Goal: Transaction & Acquisition: Book appointment/travel/reservation

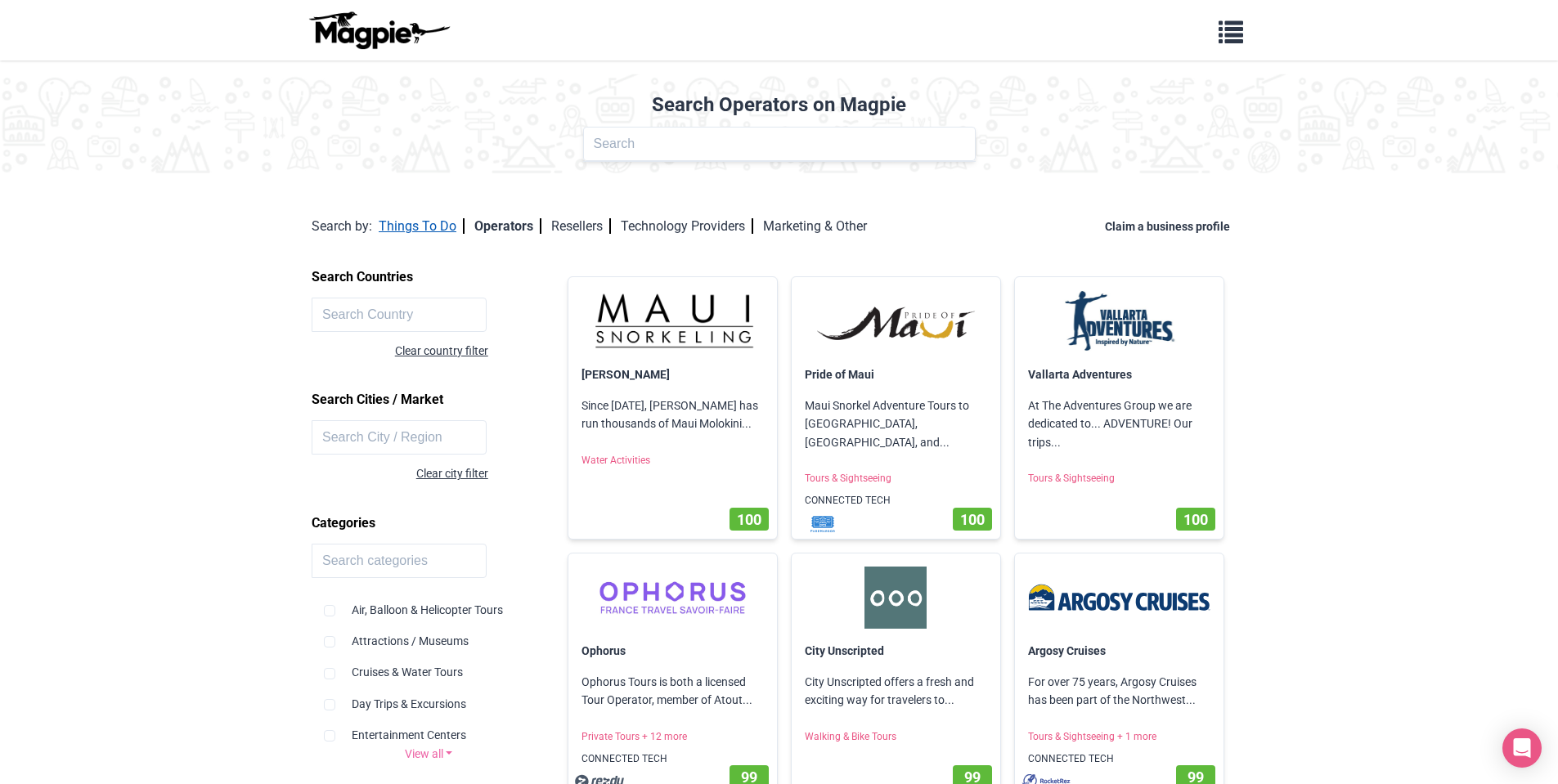
click at [409, 219] on link "Things To Do" at bounding box center [422, 227] width 86 height 16
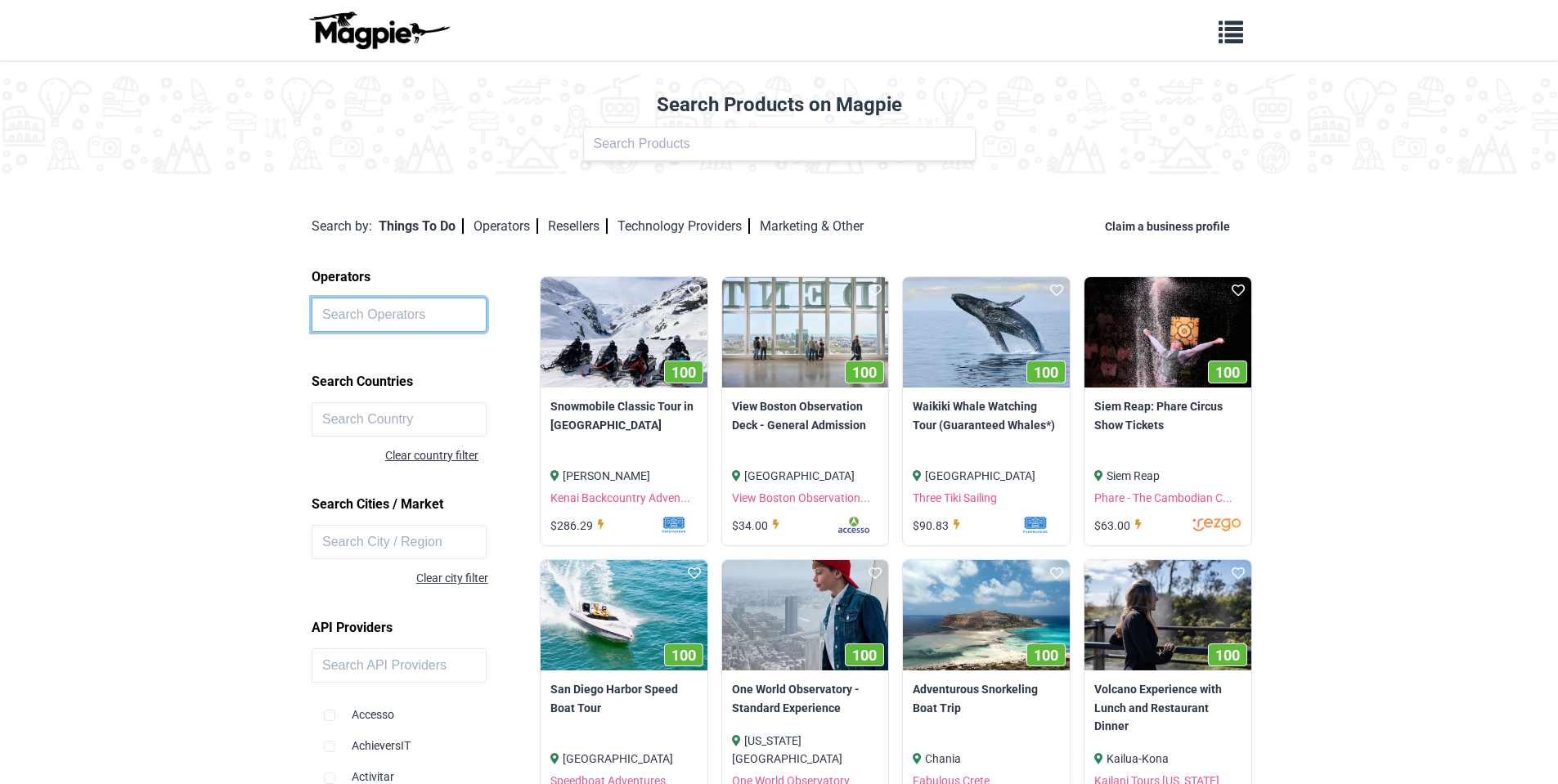
click at [423, 316] on input "text" at bounding box center [399, 314] width 175 height 34
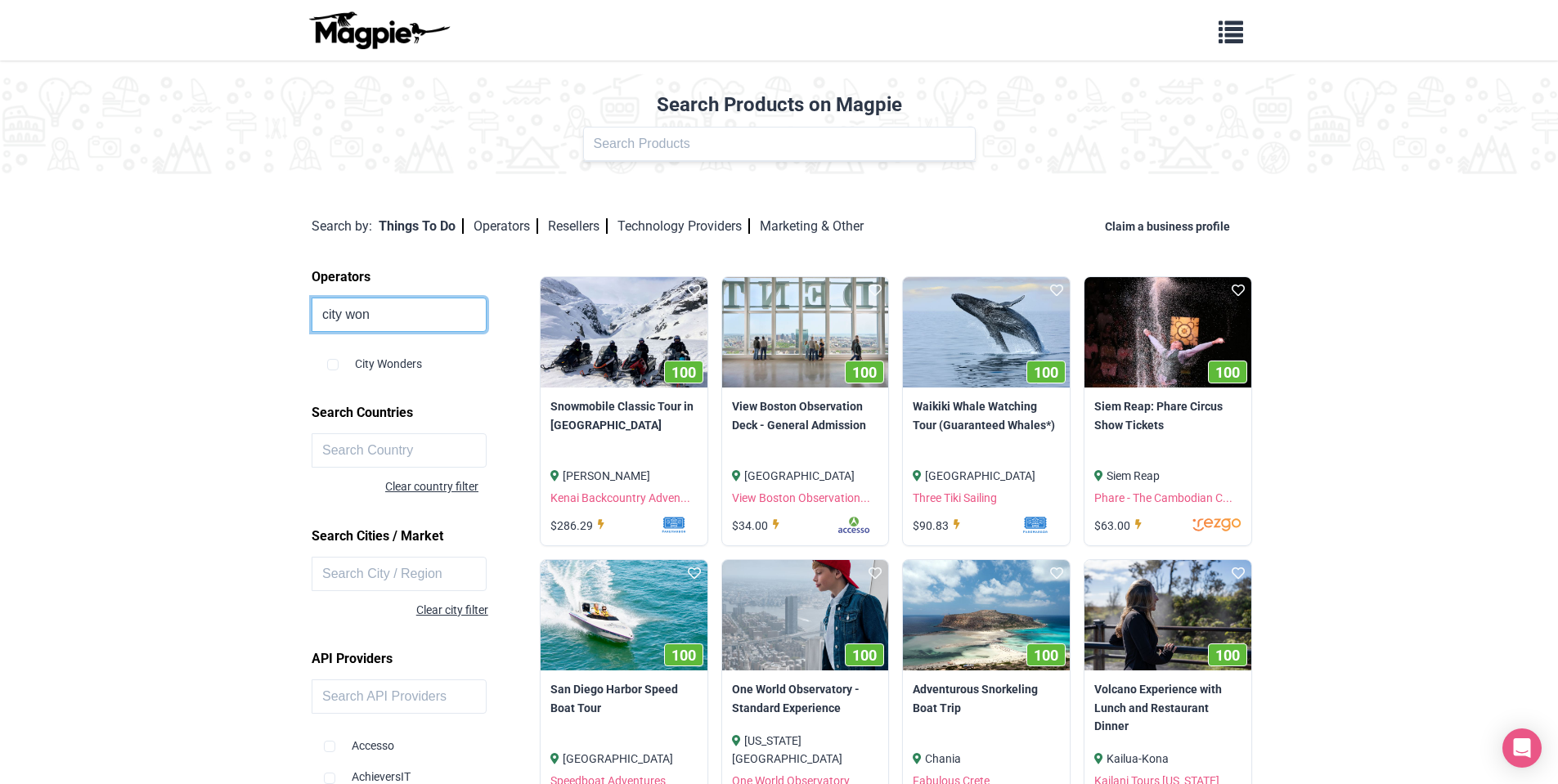
type input "city won"
click at [336, 364] on input "checkbox" at bounding box center [332, 364] width 11 height 11
checkbox input "true"
